Goal: Information Seeking & Learning: Find specific fact

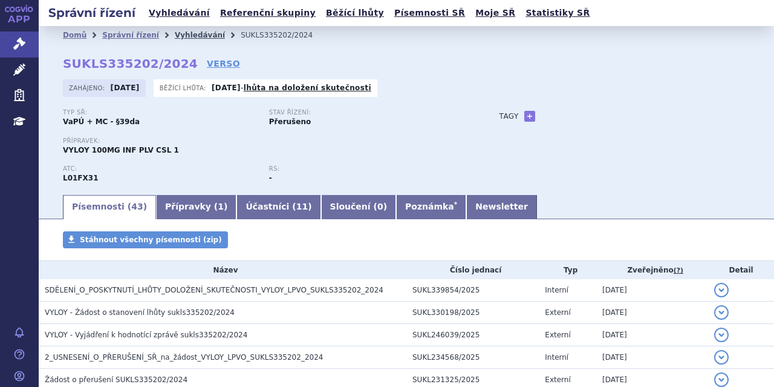
click at [175, 34] on link "Vyhledávání" at bounding box center [200, 35] width 50 height 8
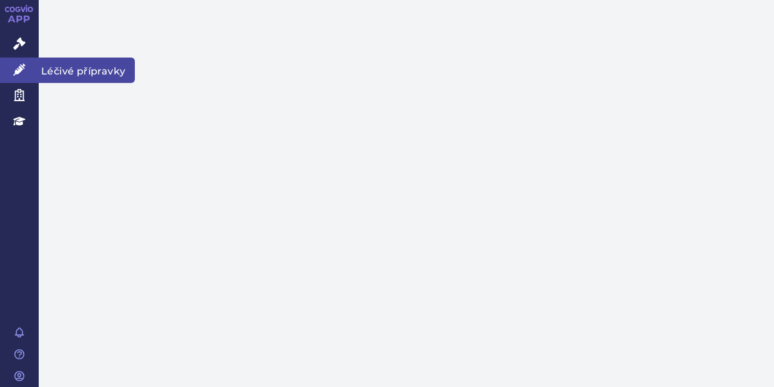
click at [22, 72] on icon at bounding box center [19, 70] width 12 height 12
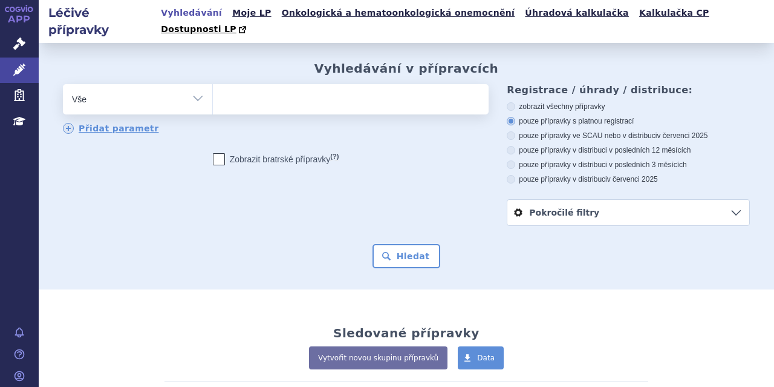
click at [231, 86] on ul at bounding box center [349, 96] width 273 height 25
click at [213, 86] on select at bounding box center [212, 98] width 1 height 30
type input "ki"
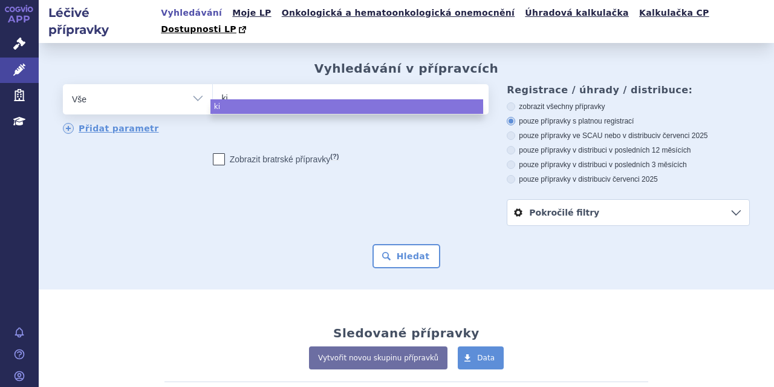
type input "kis"
type input "kisq"
type input "kisqal"
type input "[MEDICAL_DATA]"
select select "[MEDICAL_DATA]"
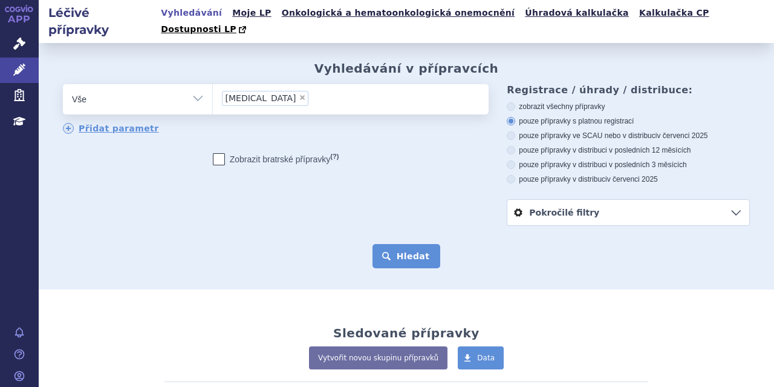
click at [407, 246] on button "Hledat" at bounding box center [407, 256] width 68 height 24
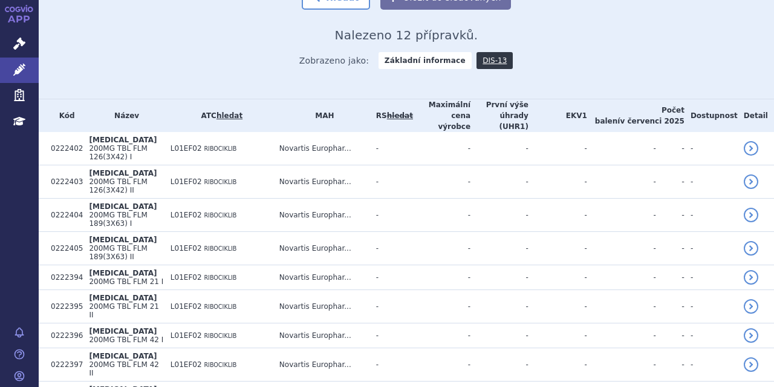
scroll to position [321, 0]
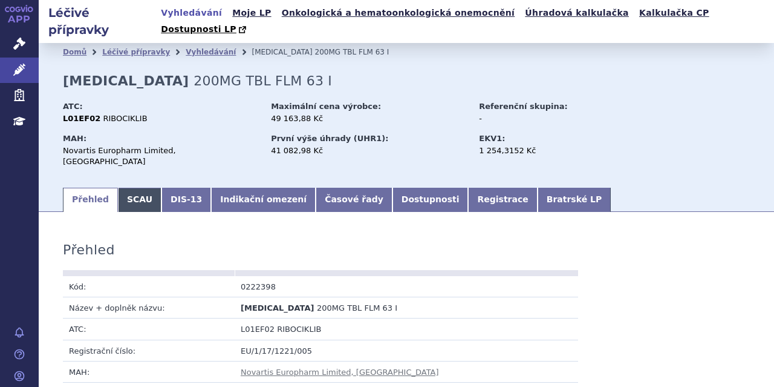
click at [136, 188] on link "SCAU" at bounding box center [140, 200] width 44 height 24
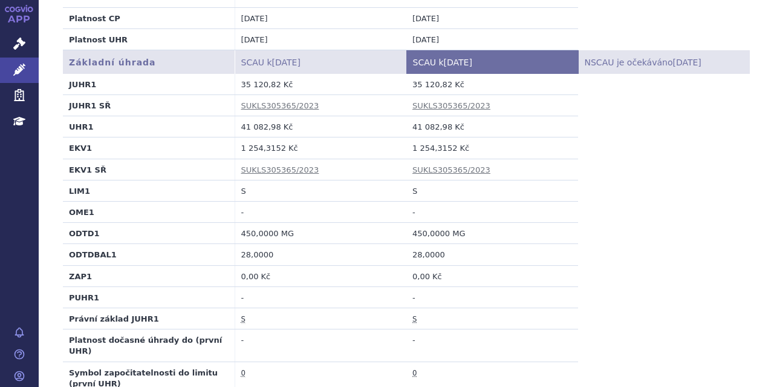
scroll to position [465, 0]
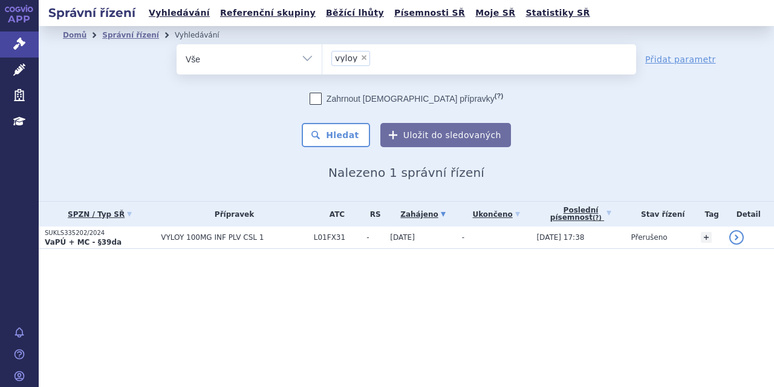
click at [361, 59] on span "×" at bounding box center [364, 57] width 7 height 7
click at [323, 59] on select "vyloy" at bounding box center [322, 59] width 1 height 30
select select
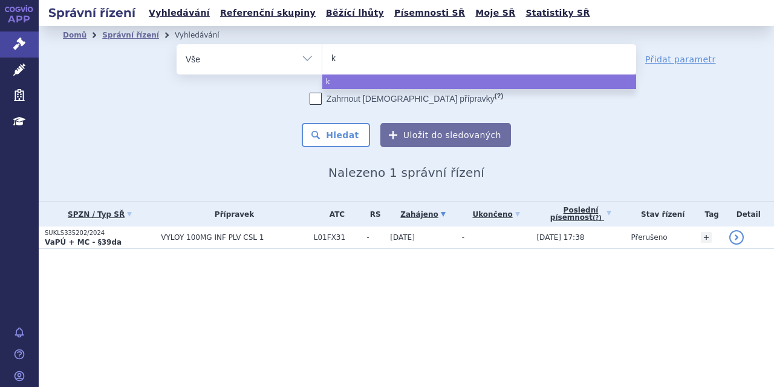
type input "ki"
type input "kis"
type input "kisq"
type input "kisqa"
type input "kisqal"
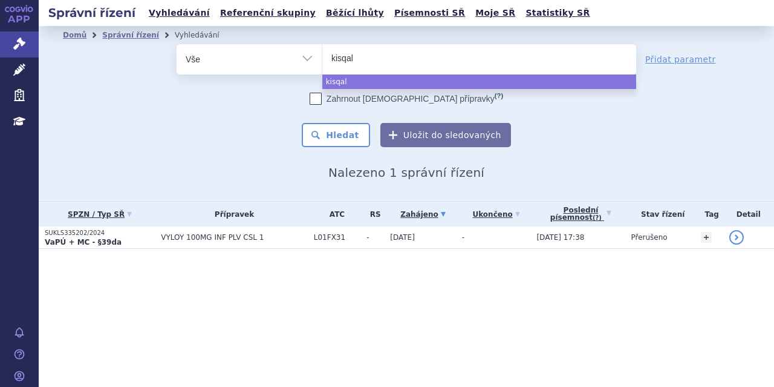
type input "[MEDICAL_DATA]"
select select "[MEDICAL_DATA]"
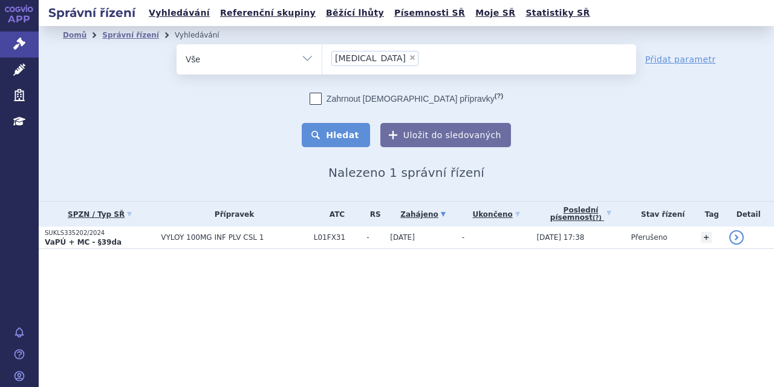
click at [358, 125] on button "Hledat" at bounding box center [336, 135] width 68 height 24
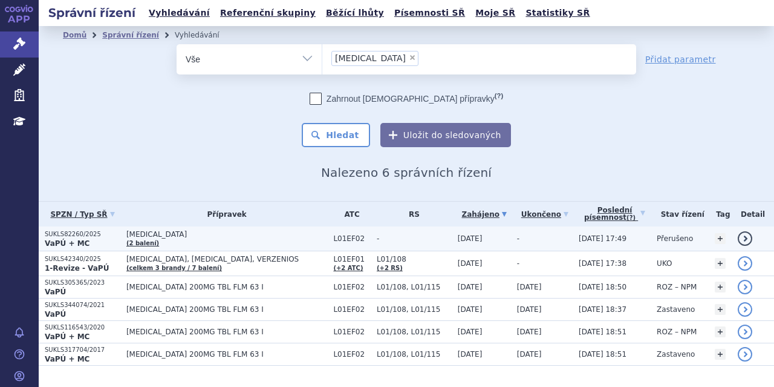
click at [91, 246] on p "VaPÚ + MC" at bounding box center [83, 243] width 76 height 10
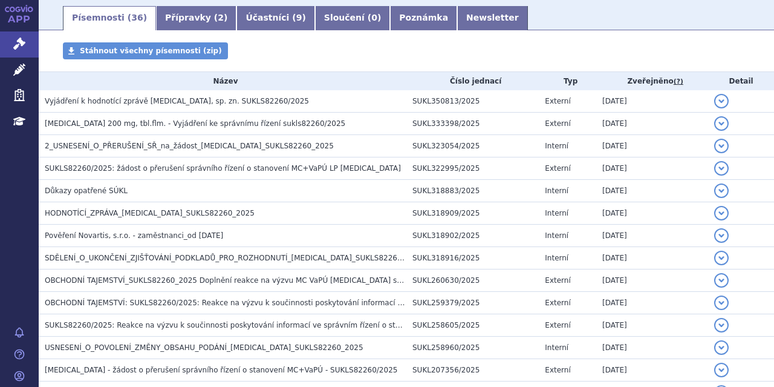
scroll to position [203, 0]
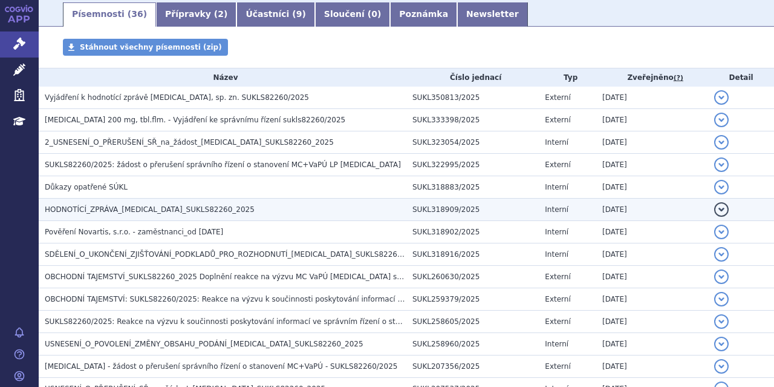
click at [202, 203] on h3 "HODNOTÍCÍ_ZPRÁVA_[MEDICAL_DATA]_SUKLS82260_2025" at bounding box center [226, 209] width 362 height 12
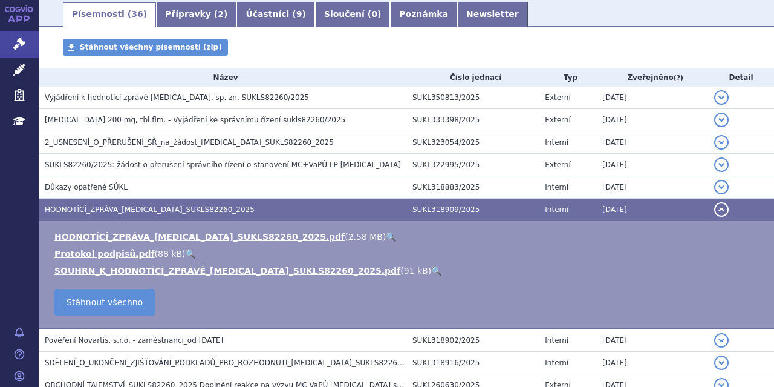
click at [386, 235] on link "🔍" at bounding box center [391, 237] width 10 height 10
